Goal: Find specific page/section: Find specific page/section

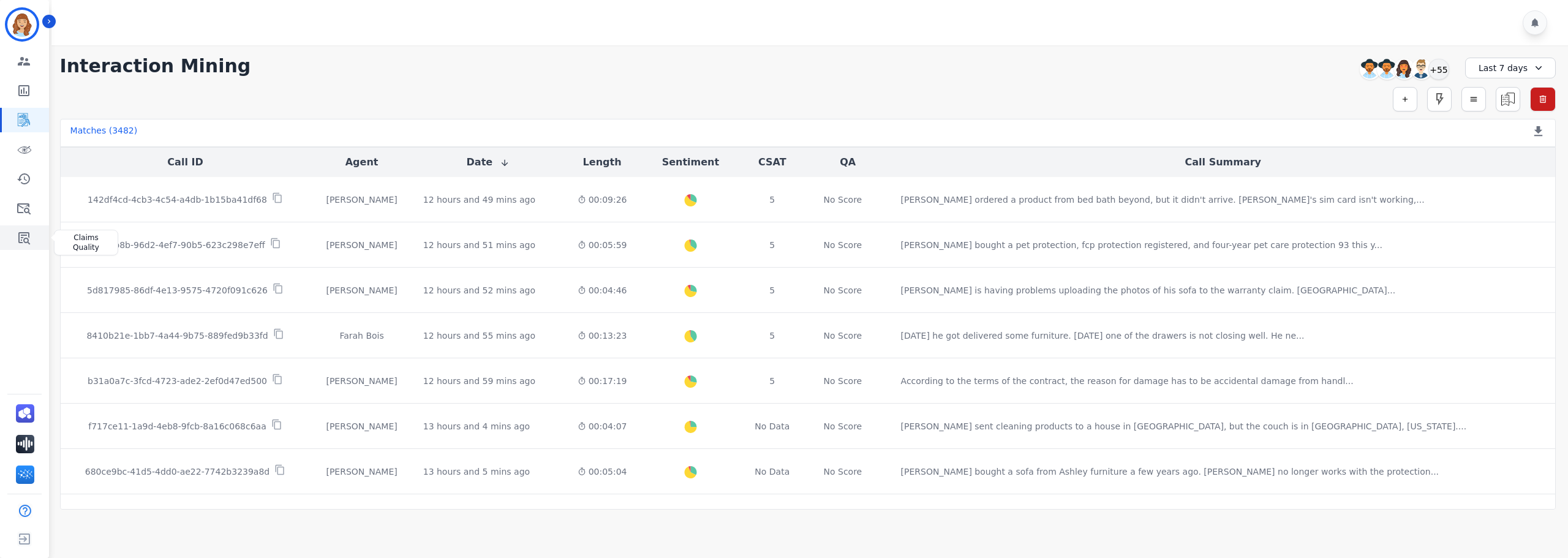
click at [25, 232] on icon "Sidebar" at bounding box center [24, 237] width 15 height 15
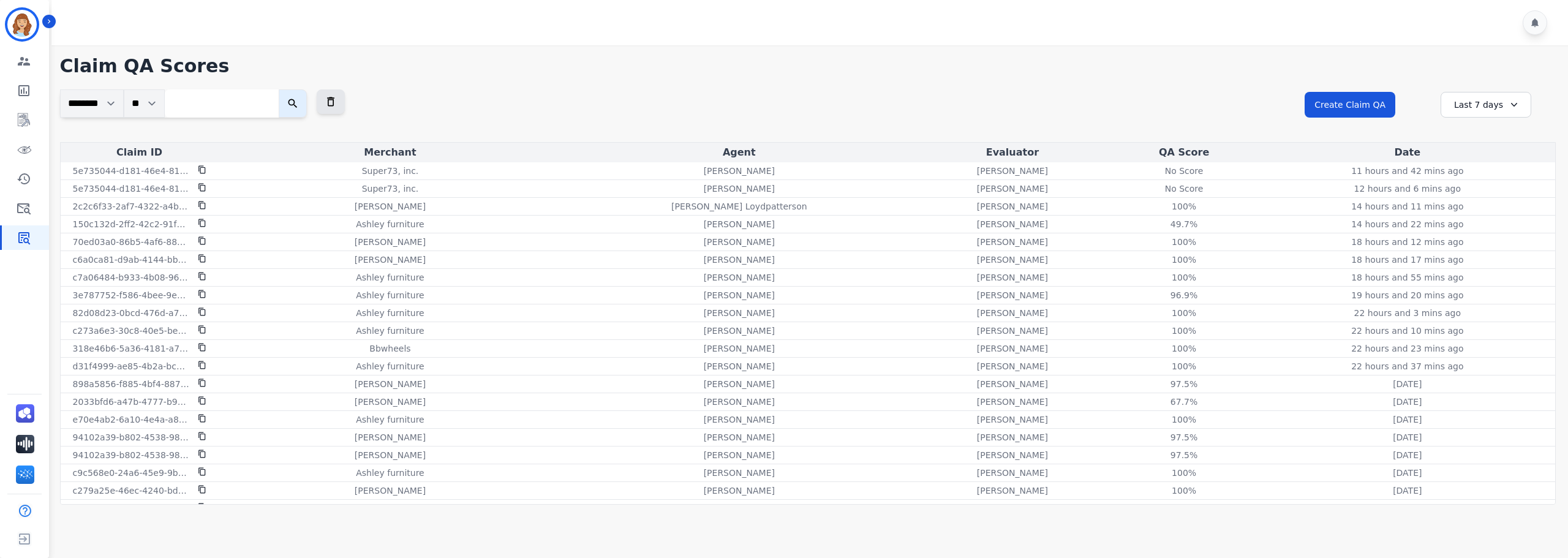
click at [226, 100] on input "search" at bounding box center [222, 103] width 114 height 28
paste input "**********"
type input "**********"
click at [312, 107] on icon "submit" at bounding box center [305, 103] width 12 height 12
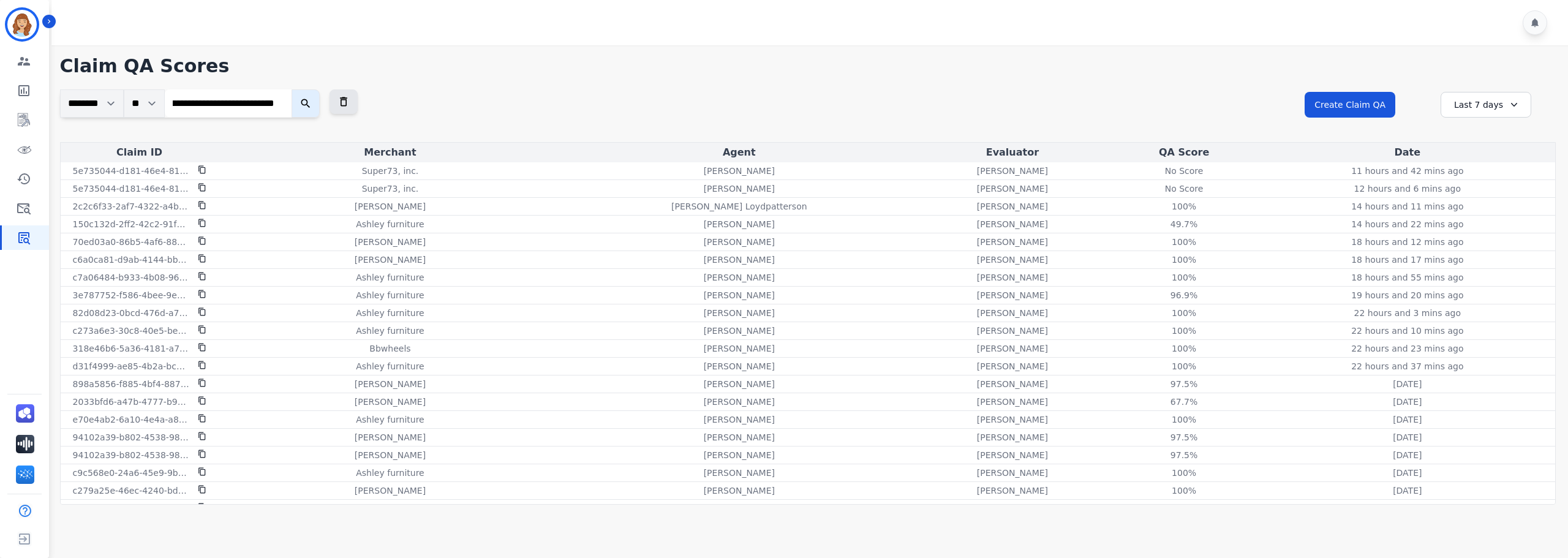
scroll to position [0, 0]
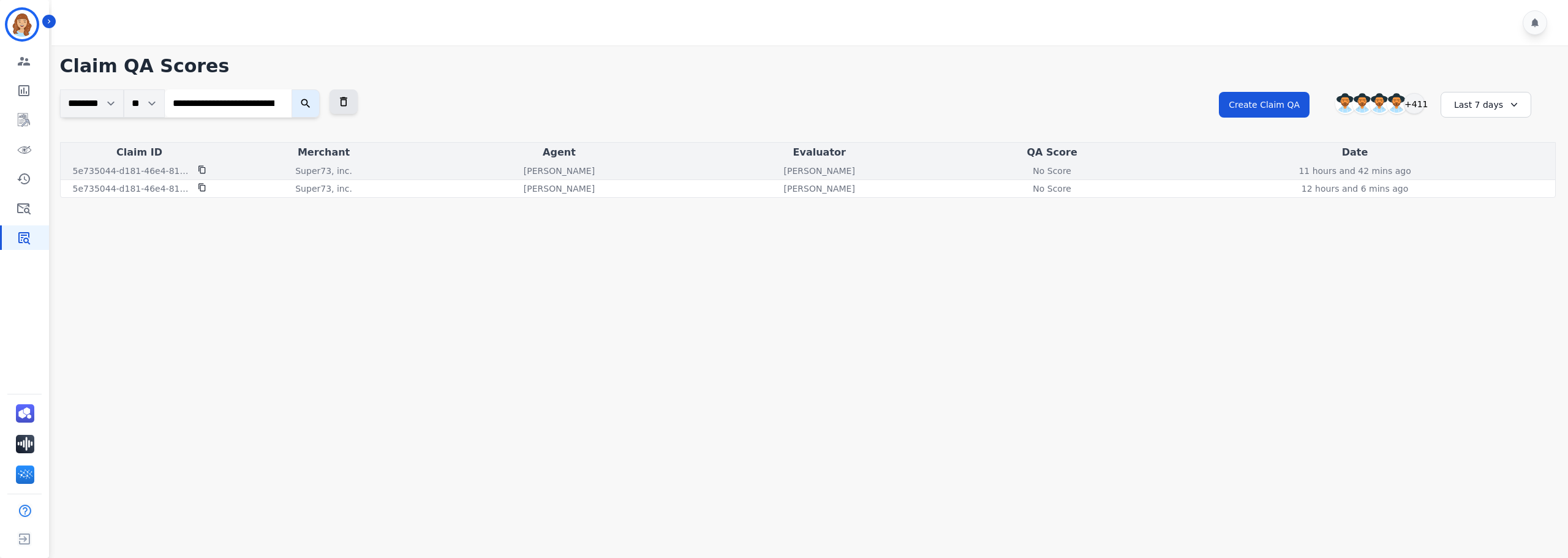
click at [1058, 175] on div "No Score" at bounding box center [1052, 170] width 55 height 12
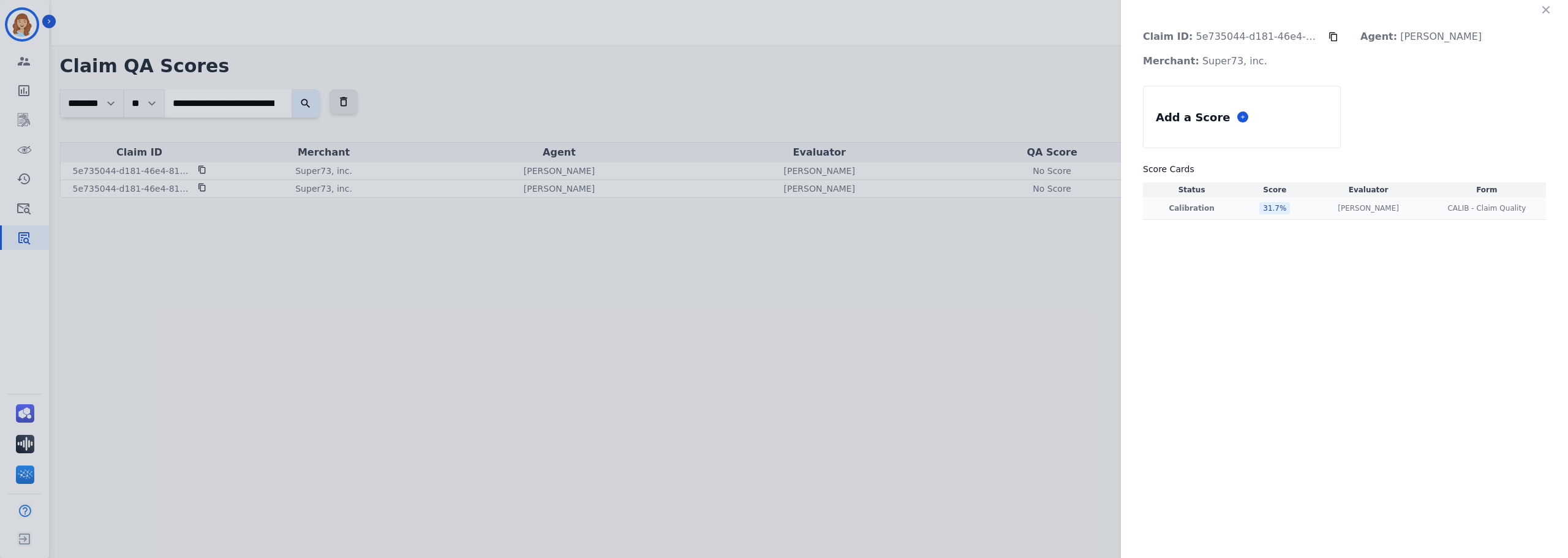
click at [1269, 207] on div "31.7 %" at bounding box center [1275, 208] width 31 height 12
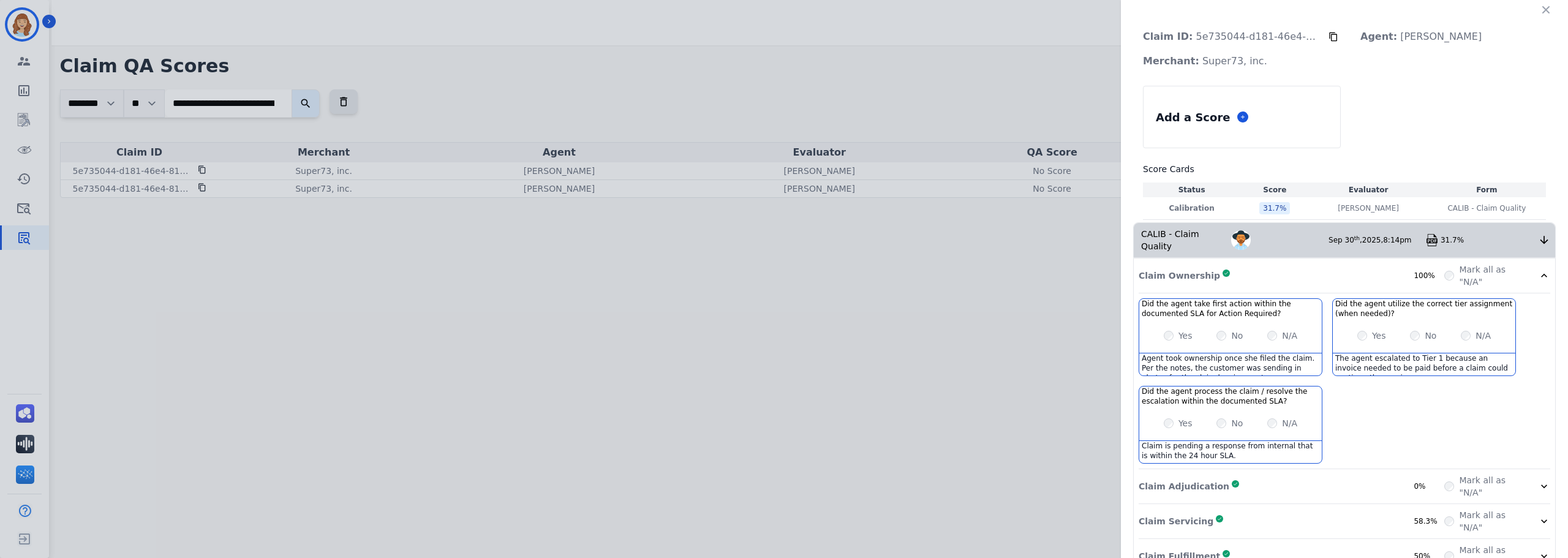
click at [1431, 235] on img at bounding box center [1432, 240] width 12 height 12
click at [1545, 16] on button "button" at bounding box center [1546, 10] width 20 height 20
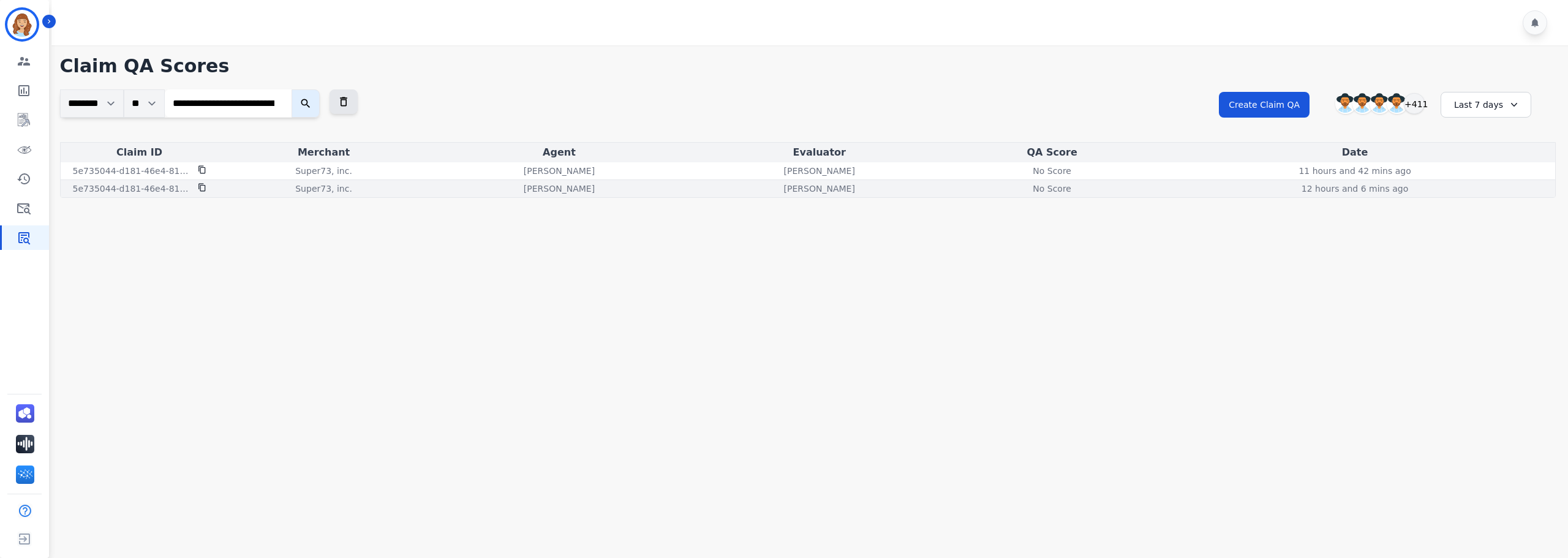
click at [1042, 185] on div "No Score" at bounding box center [1052, 188] width 55 height 12
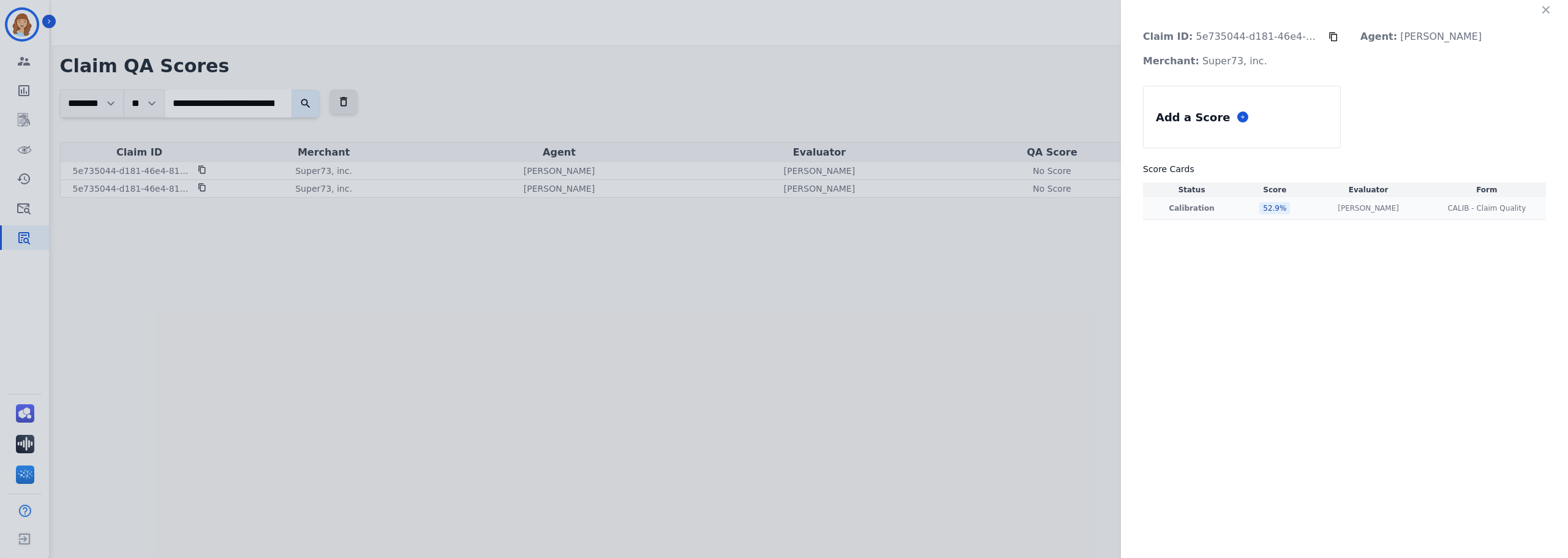
click at [1262, 210] on div "52.9 %" at bounding box center [1275, 208] width 31 height 12
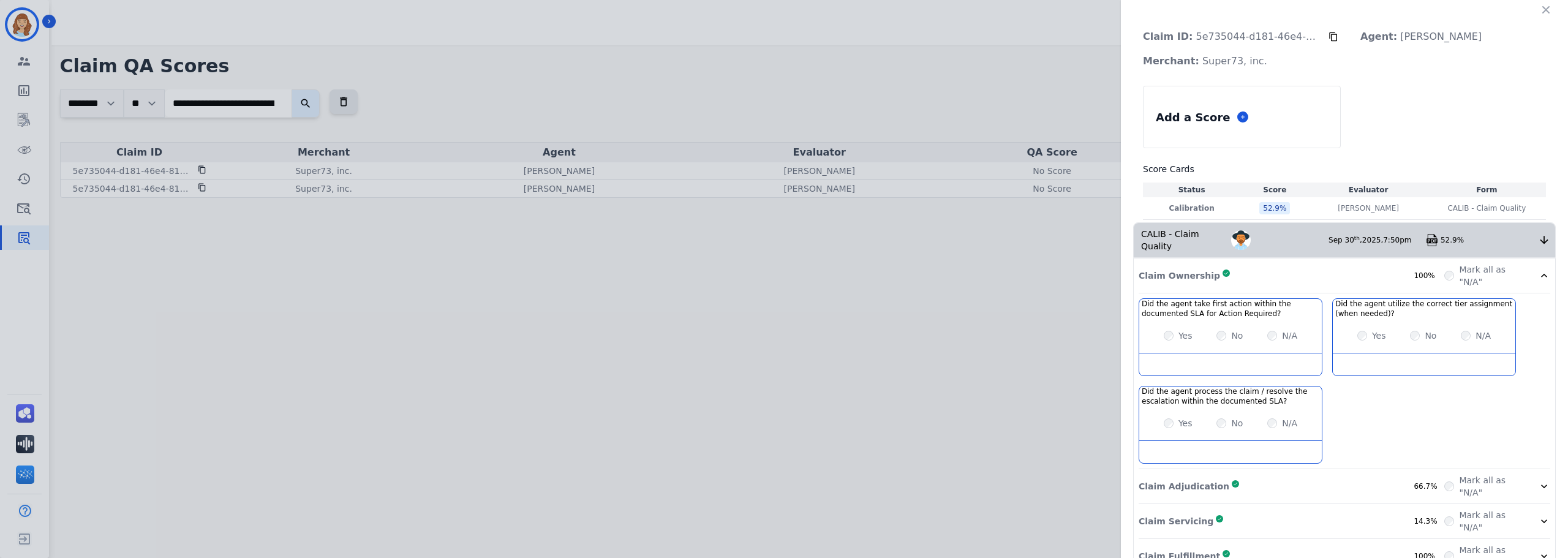
click at [1426, 234] on img at bounding box center [1432, 240] width 12 height 12
click at [1543, 8] on icon "button" at bounding box center [1546, 10] width 7 height 7
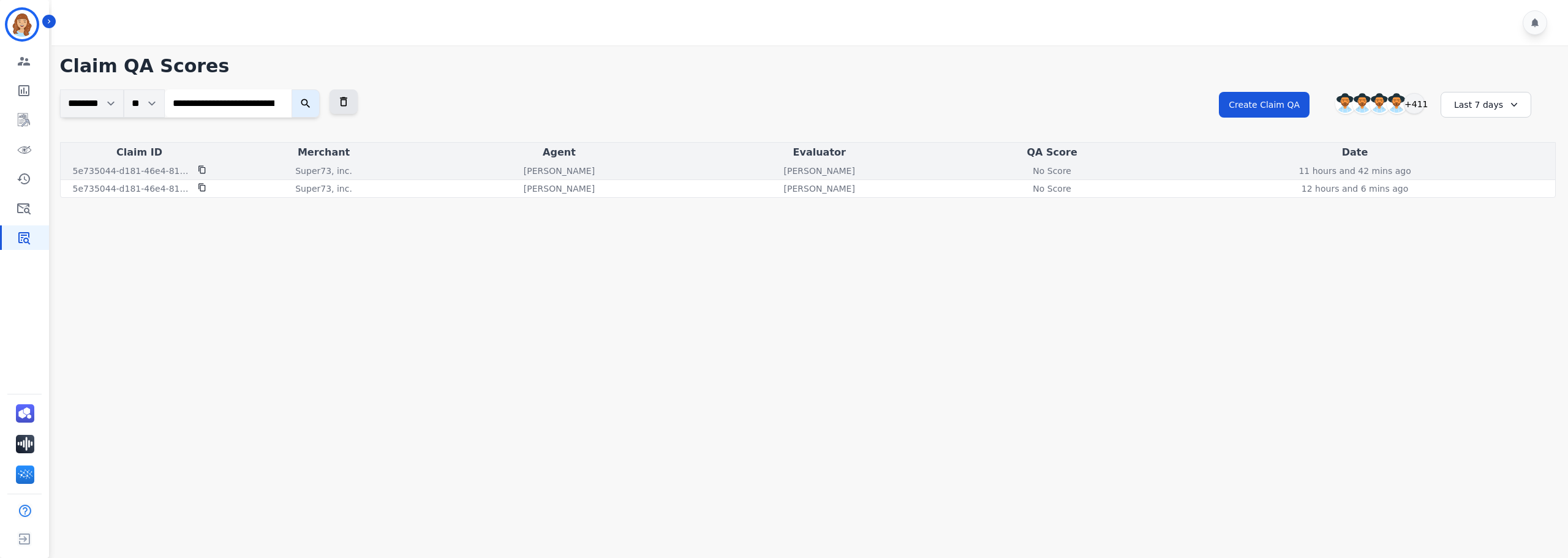
click at [1065, 167] on div "No Score" at bounding box center [1052, 170] width 55 height 12
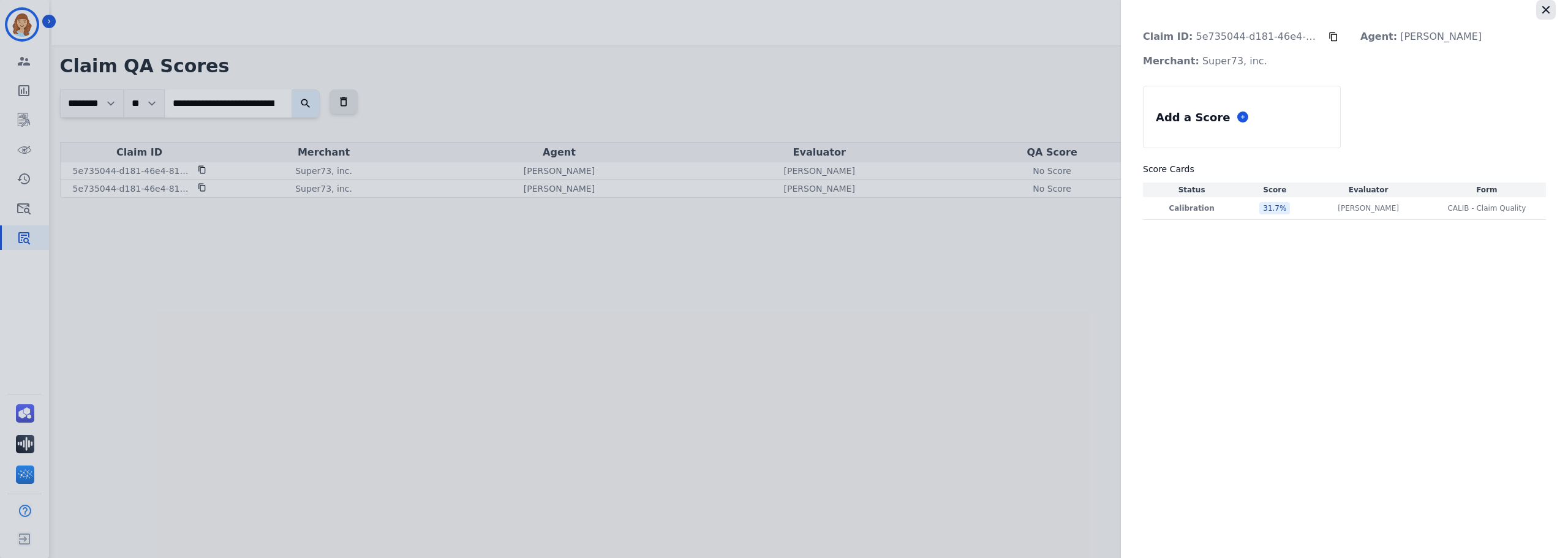
click at [1550, 13] on icon "button" at bounding box center [1545, 9] width 12 height 12
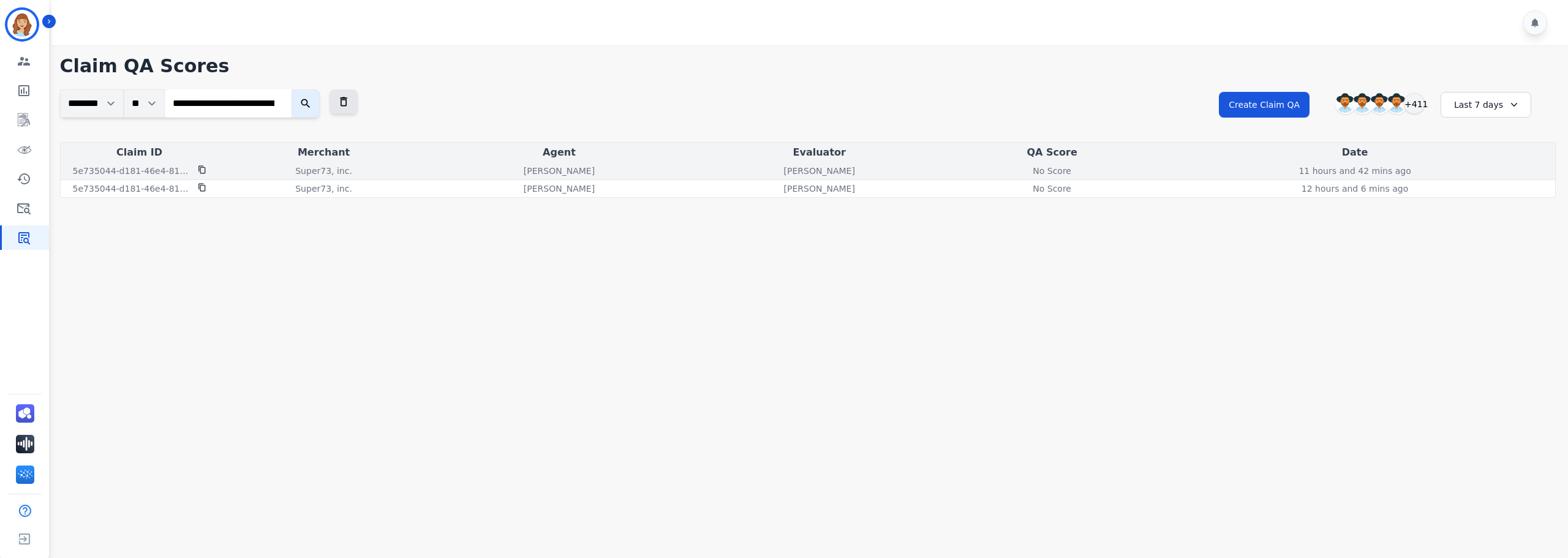
click at [1057, 175] on div "No Score" at bounding box center [1052, 170] width 55 height 12
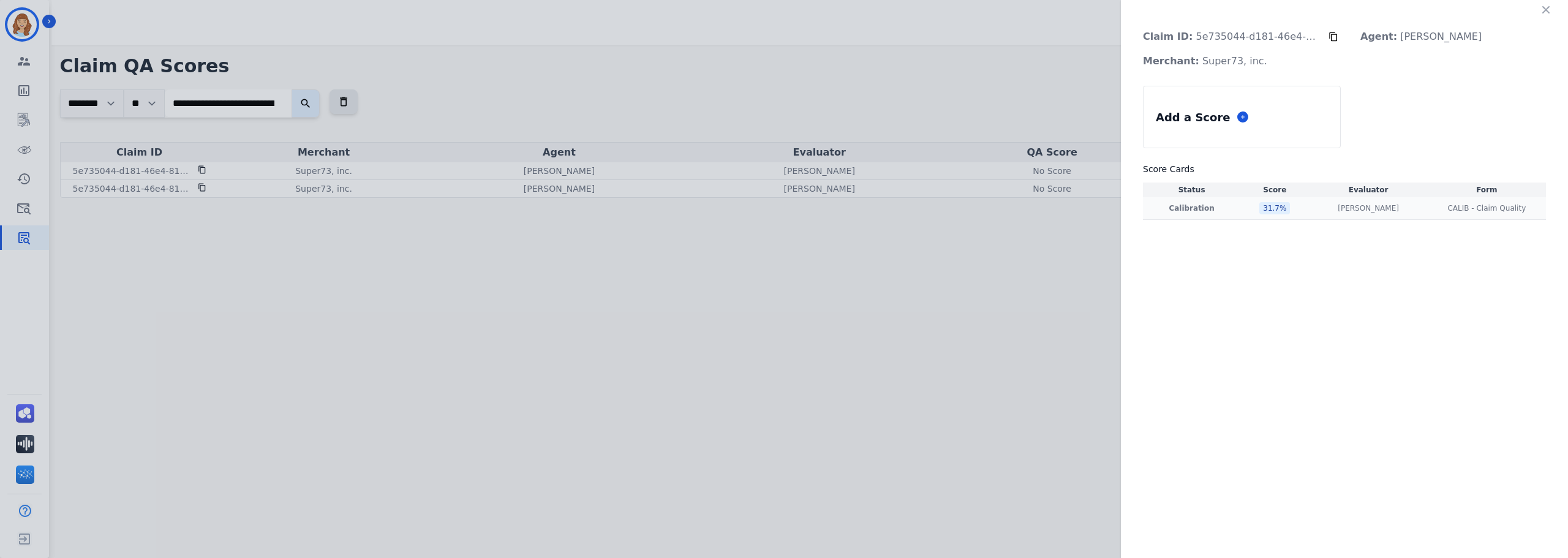
click at [1272, 210] on div "31.7 %" at bounding box center [1275, 208] width 31 height 12
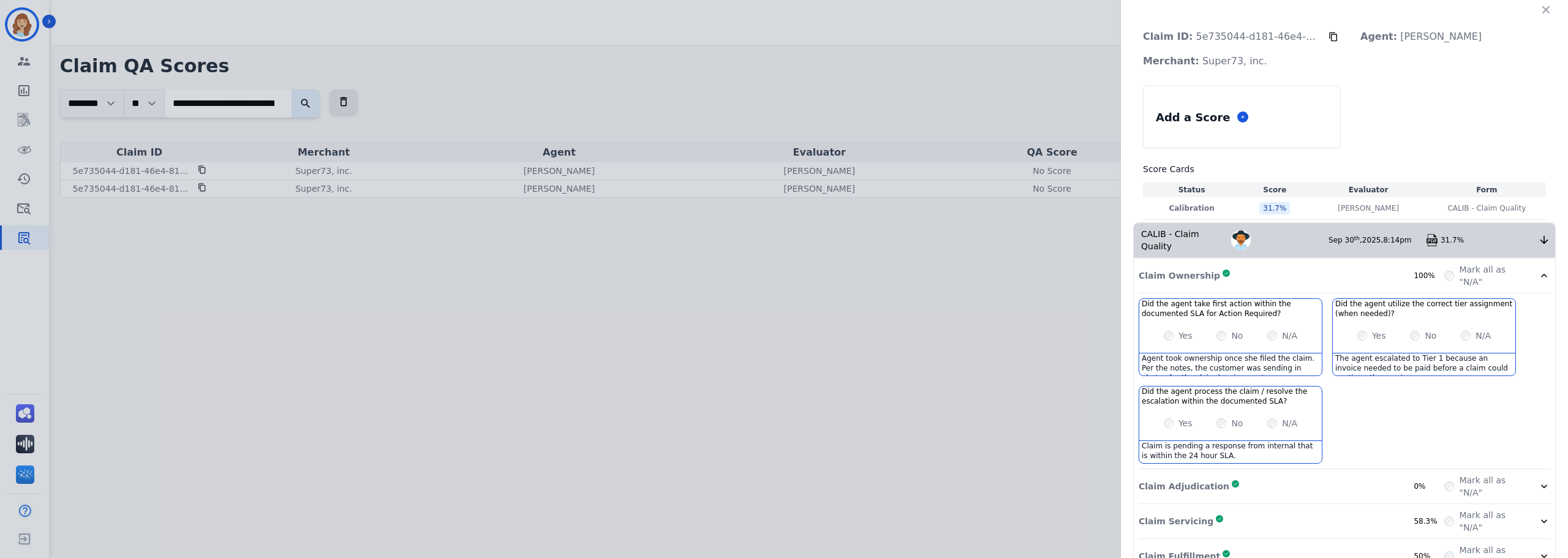
click at [1116, 192] on div "Claim ID: 5e735044-d181-46e4-8142-318a0c9b6910 Agent: [PERSON_NAME]: Super73, i…" at bounding box center [784, 279] width 1568 height 558
click at [1065, 191] on div "Claim ID: 5e735044-d181-46e4-8142-318a0c9b6910 Agent: [PERSON_NAME]: Super73, i…" at bounding box center [784, 279] width 1568 height 558
click at [1543, 11] on icon "button" at bounding box center [1546, 10] width 7 height 7
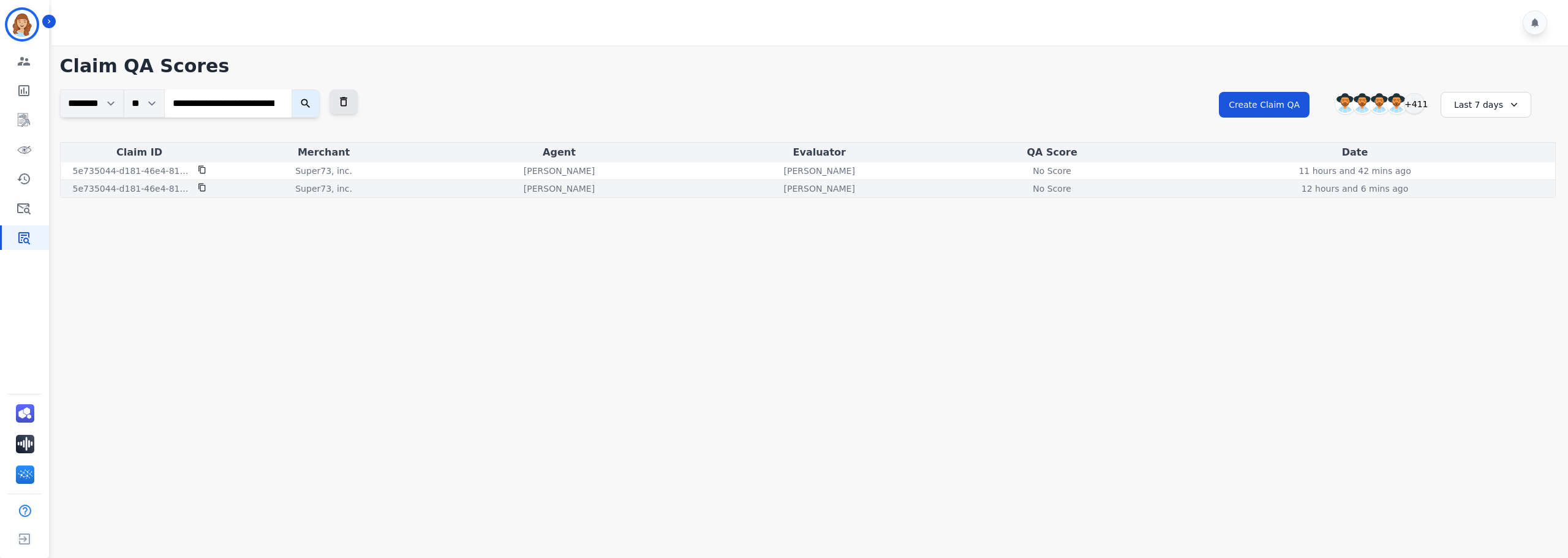
click at [1057, 191] on div "No Score" at bounding box center [1052, 188] width 55 height 12
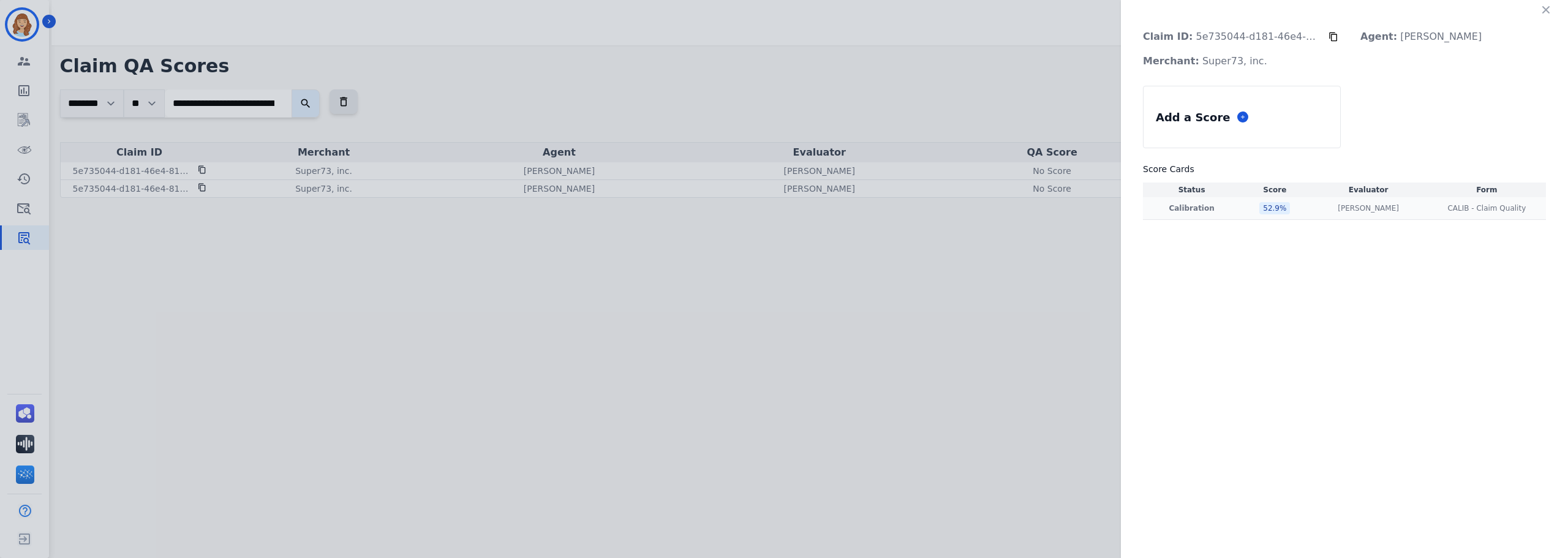
click at [1267, 212] on div "52.9 %" at bounding box center [1275, 208] width 31 height 12
